Goal: Use online tool/utility: Utilize a website feature to perform a specific function

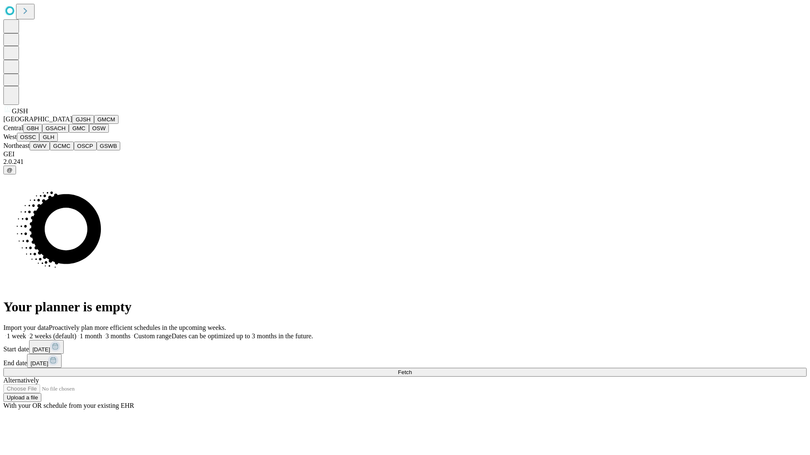
click at [72, 124] on button "GJSH" at bounding box center [83, 119] width 22 height 9
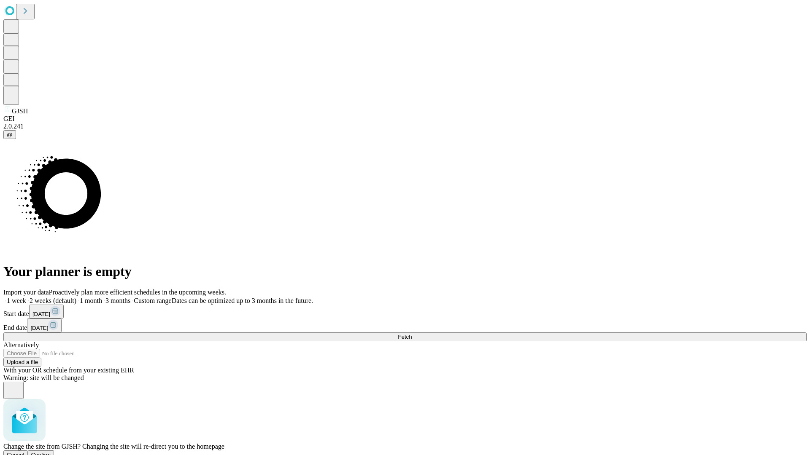
click at [51, 452] on span "Confirm" at bounding box center [41, 455] width 20 height 6
click at [76, 297] on label "2 weeks (default)" at bounding box center [51, 300] width 50 height 7
click at [412, 334] on span "Fetch" at bounding box center [405, 337] width 14 height 6
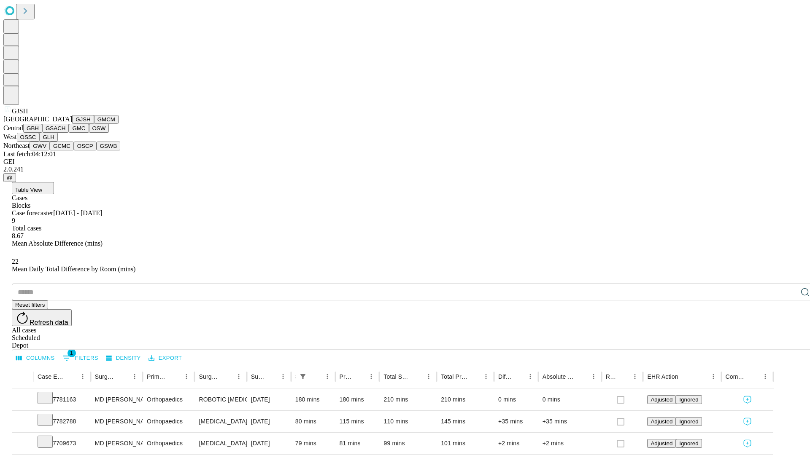
click at [94, 124] on button "GMCM" at bounding box center [106, 119] width 24 height 9
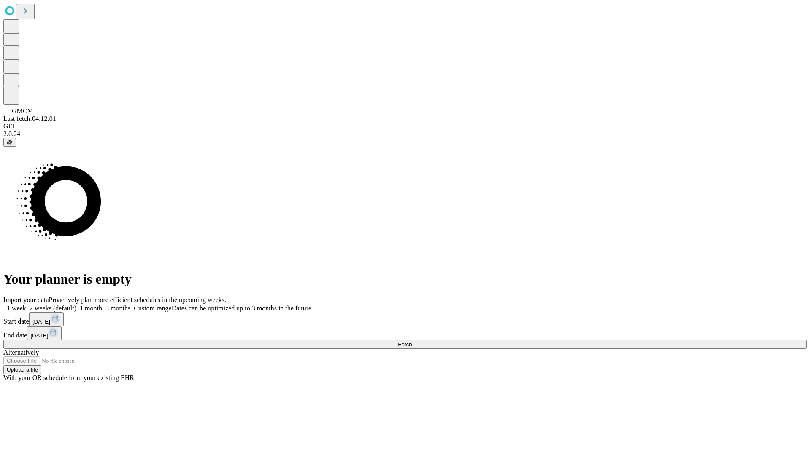
click at [76, 305] on label "2 weeks (default)" at bounding box center [51, 308] width 50 height 7
click at [412, 342] on span "Fetch" at bounding box center [405, 345] width 14 height 6
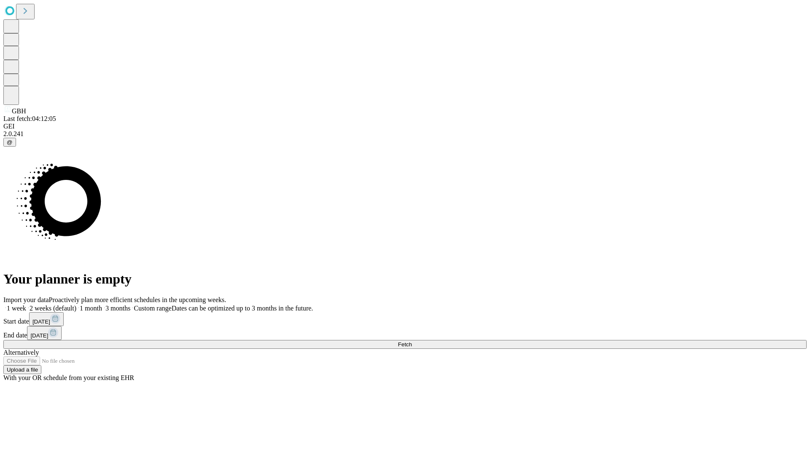
click at [76, 305] on label "2 weeks (default)" at bounding box center [51, 308] width 50 height 7
click at [412, 342] on span "Fetch" at bounding box center [405, 345] width 14 height 6
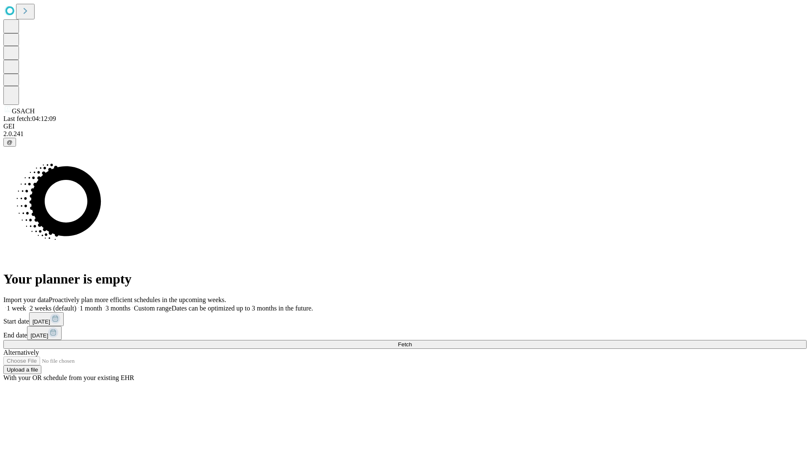
click at [76, 305] on label "2 weeks (default)" at bounding box center [51, 308] width 50 height 7
click at [412, 342] on span "Fetch" at bounding box center [405, 345] width 14 height 6
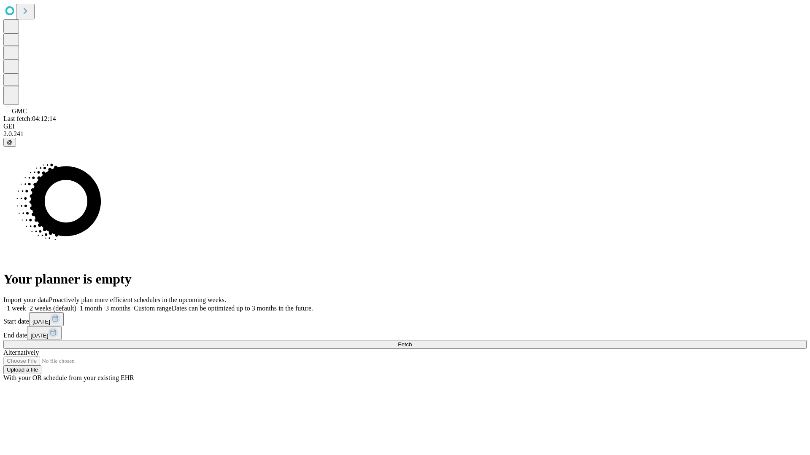
click at [76, 305] on label "2 weeks (default)" at bounding box center [51, 308] width 50 height 7
click at [412, 342] on span "Fetch" at bounding box center [405, 345] width 14 height 6
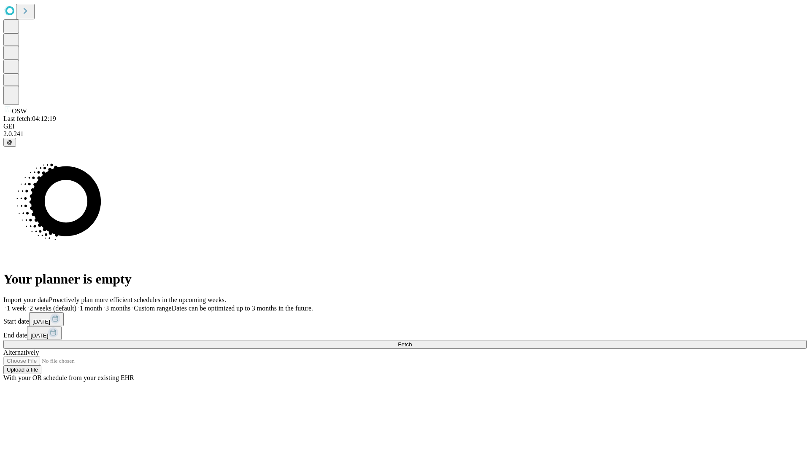
click at [76, 305] on label "2 weeks (default)" at bounding box center [51, 308] width 50 height 7
click at [412, 342] on span "Fetch" at bounding box center [405, 345] width 14 height 6
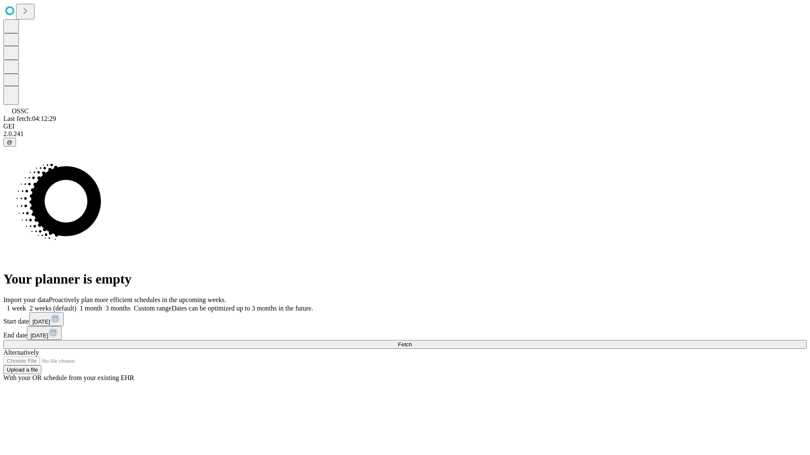
click at [76, 305] on label "2 weeks (default)" at bounding box center [51, 308] width 50 height 7
click at [412, 342] on span "Fetch" at bounding box center [405, 345] width 14 height 6
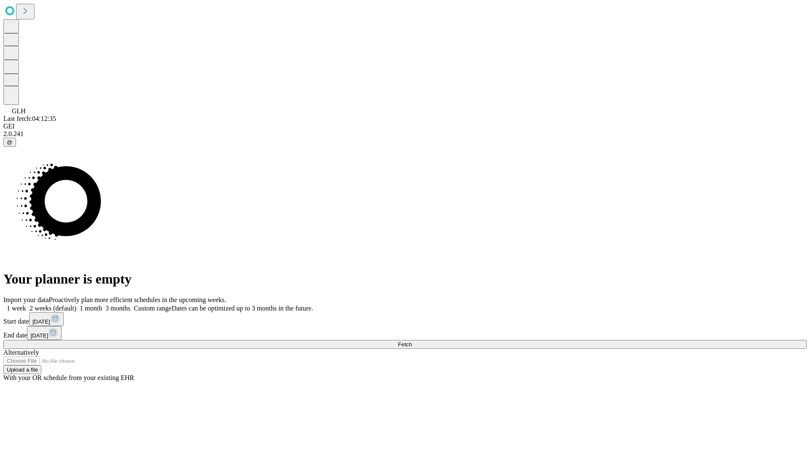
click at [76, 305] on label "2 weeks (default)" at bounding box center [51, 308] width 50 height 7
click at [412, 342] on span "Fetch" at bounding box center [405, 345] width 14 height 6
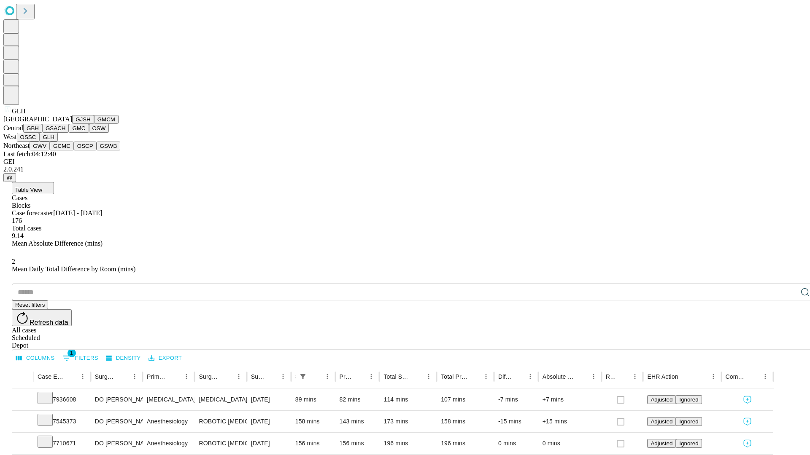
click at [50, 151] on button "GWV" at bounding box center [40, 146] width 20 height 9
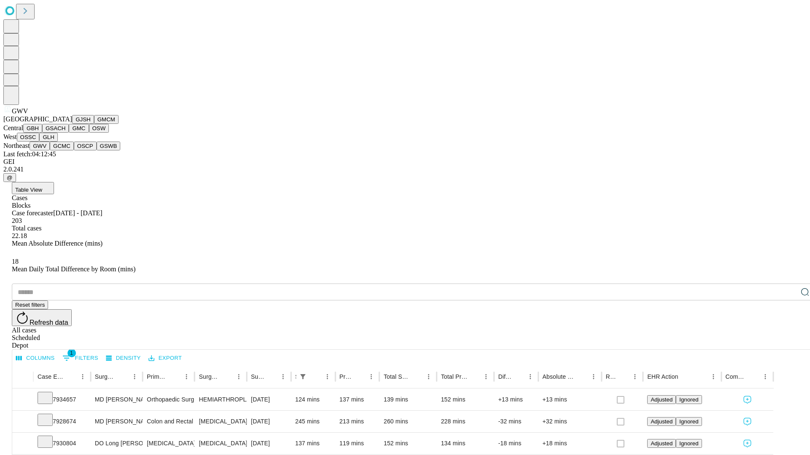
click at [65, 151] on button "GCMC" at bounding box center [62, 146] width 24 height 9
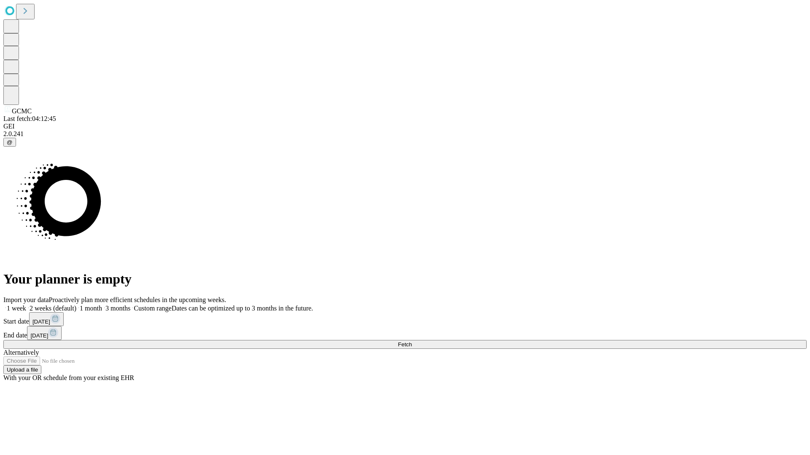
click at [76, 305] on label "2 weeks (default)" at bounding box center [51, 308] width 50 height 7
click at [412, 342] on span "Fetch" at bounding box center [405, 345] width 14 height 6
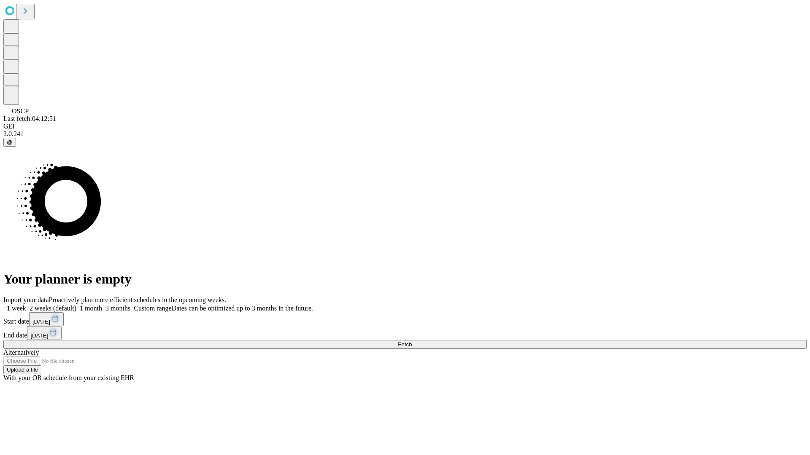
click at [76, 305] on label "2 weeks (default)" at bounding box center [51, 308] width 50 height 7
click at [412, 342] on span "Fetch" at bounding box center [405, 345] width 14 height 6
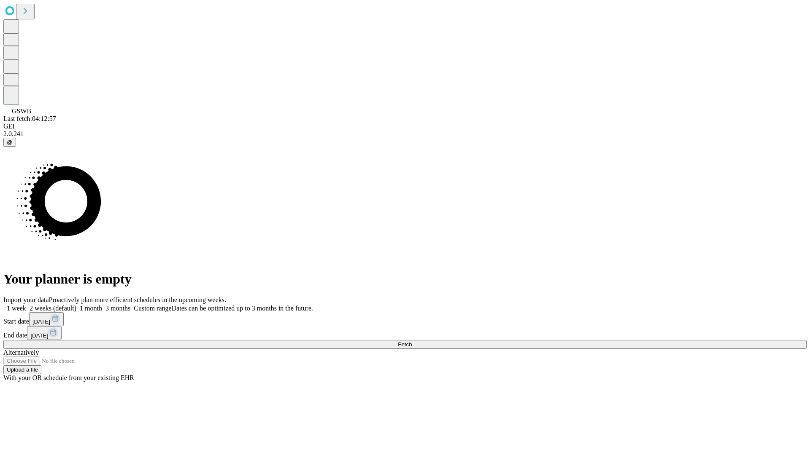
click at [76, 305] on label "2 weeks (default)" at bounding box center [51, 308] width 50 height 7
click at [412, 342] on span "Fetch" at bounding box center [405, 345] width 14 height 6
